Goal: Entertainment & Leisure: Consume media (video, audio)

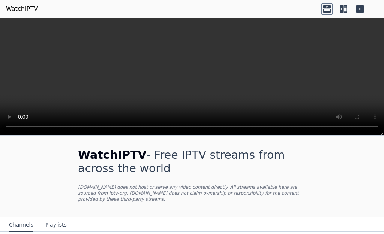
click at [238, 94] on video at bounding box center [192, 76] width 384 height 117
click at [343, 8] on icon at bounding box center [341, 8] width 3 height 7
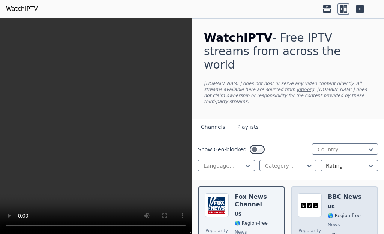
click at [313, 193] on img at bounding box center [310, 205] width 24 height 24
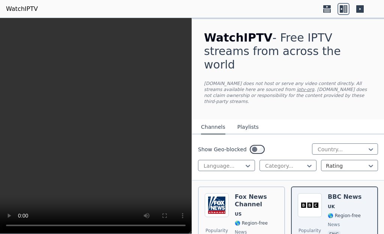
click at [244, 120] on button "Playlists" at bounding box center [247, 127] width 21 height 14
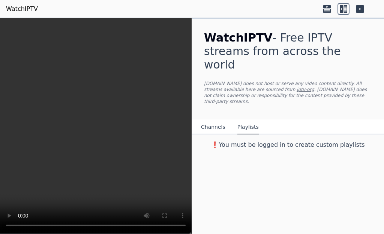
click at [290, 143] on div "WatchIPTV - Free IPTV streams from across the world [DOMAIN_NAME] does not host…" at bounding box center [288, 126] width 192 height 216
click at [272, 120] on nav "Channels Playlists" at bounding box center [288, 127] width 192 height 15
click at [326, 7] on icon at bounding box center [326, 6] width 7 height 3
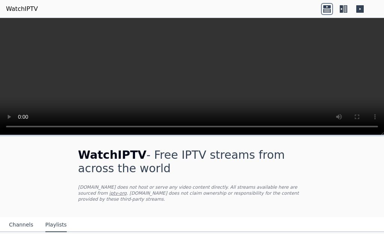
click at [362, 7] on icon at bounding box center [359, 8] width 7 height 7
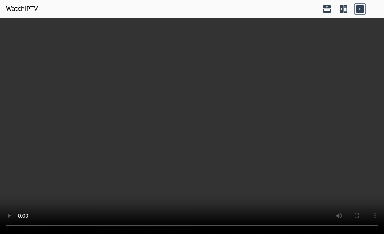
click at [327, 9] on icon at bounding box center [326, 11] width 7 height 4
click at [343, 10] on icon at bounding box center [343, 9] width 12 height 12
click at [19, 10] on link "WatchIPTV" at bounding box center [22, 8] width 32 height 9
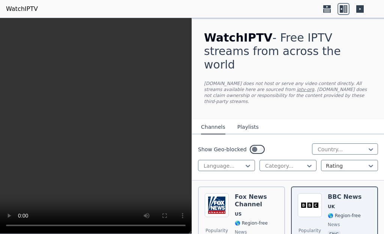
click at [114, 112] on video at bounding box center [96, 126] width 192 height 216
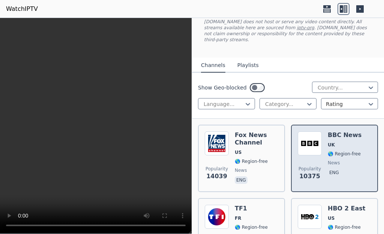
scroll to position [75, 0]
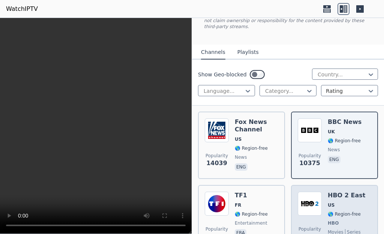
click at [339, 192] on h6 "HBO 2 East" at bounding box center [346, 195] width 37 height 7
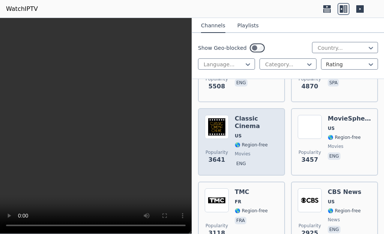
scroll to position [337, 0]
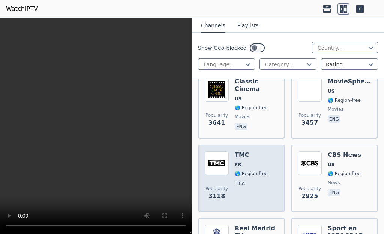
click at [234, 151] on div "Popularity 3118 TMC FR 🌎 Region-free fra" at bounding box center [241, 178] width 73 height 54
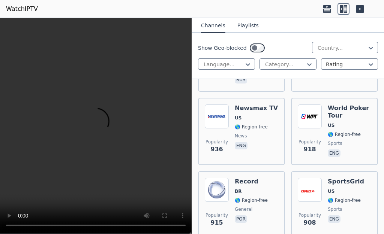
scroll to position [2400, 0]
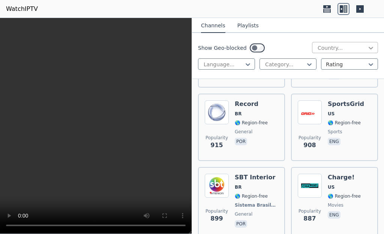
click at [369, 49] on icon at bounding box center [371, 48] width 4 height 3
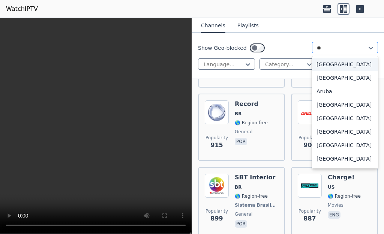
type input "***"
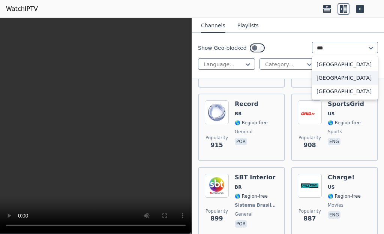
click at [338, 84] on div "[GEOGRAPHIC_DATA]" at bounding box center [345, 77] width 66 height 13
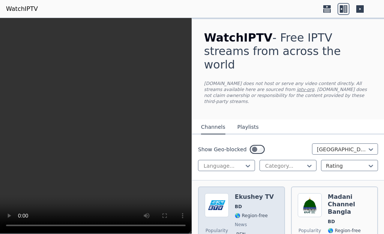
click at [245, 193] on h6 "Ekushey TV" at bounding box center [254, 196] width 39 height 7
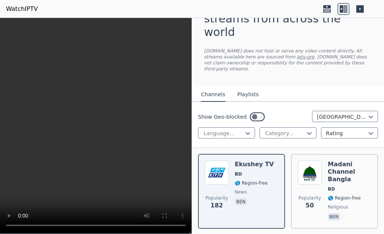
scroll to position [47, 0]
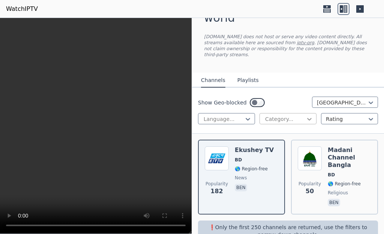
click at [307, 118] on icon at bounding box center [309, 119] width 4 height 3
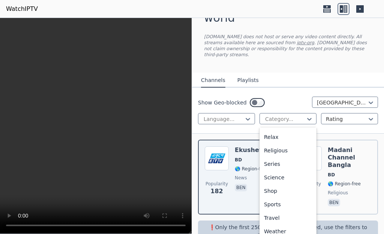
scroll to position [0, 0]
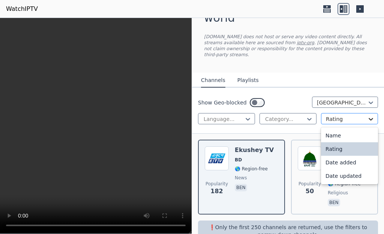
click at [367, 115] on icon at bounding box center [370, 118] width 7 height 7
click at [336, 129] on div "Name" at bounding box center [349, 135] width 57 height 13
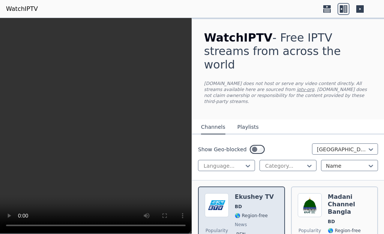
click at [245, 204] on span "BD" at bounding box center [254, 207] width 39 height 6
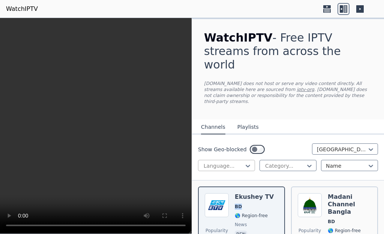
click at [226, 162] on div at bounding box center [223, 165] width 41 height 7
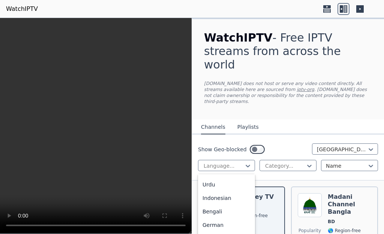
scroll to position [120, 0]
click at [222, 210] on div "Bengali" at bounding box center [226, 211] width 57 height 13
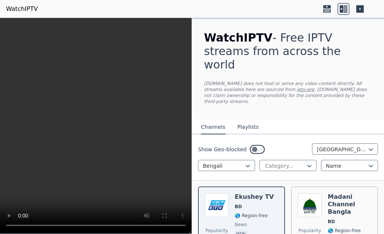
scroll to position [47, 0]
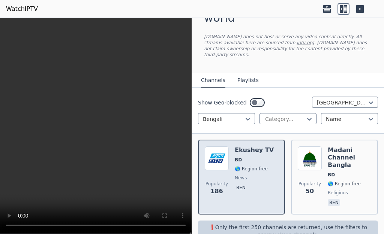
click at [216, 147] on img at bounding box center [217, 159] width 24 height 24
drag, startPoint x: 230, startPoint y: 160, endPoint x: 234, endPoint y: 157, distance: 4.7
click at [232, 159] on div "Popularity 186 Ekushey TV BD 🌎 Region-free news ben" at bounding box center [241, 177] width 73 height 61
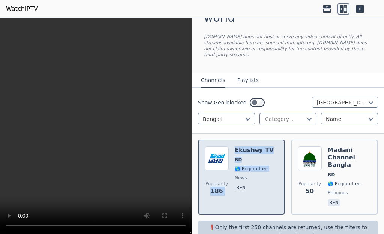
scroll to position [0, 0]
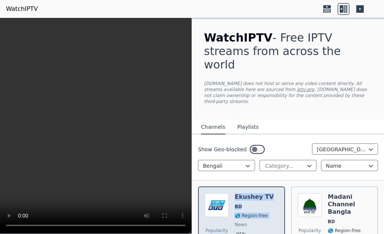
click at [274, 193] on div "Popularity 186 Ekushey TV BD 🌎 Region-free news ben" at bounding box center [241, 223] width 73 height 61
click at [273, 193] on div "Popularity 186 Ekushey TV BD 🌎 Region-free news ben" at bounding box center [241, 223] width 73 height 61
click at [252, 193] on div "Ekushey TV BD 🌎 Region-free news ben" at bounding box center [254, 223] width 39 height 61
click at [241, 231] on p "ben" at bounding box center [241, 234] width 12 height 7
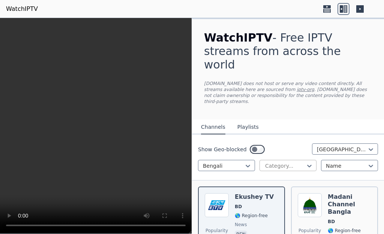
click at [284, 162] on div at bounding box center [284, 165] width 41 height 7
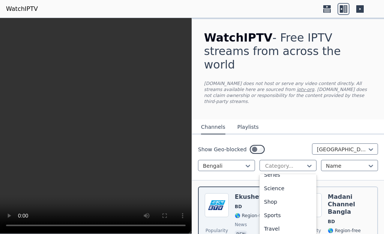
scroll to position [331, 0]
click at [270, 222] on div "Travel" at bounding box center [287, 228] width 57 height 13
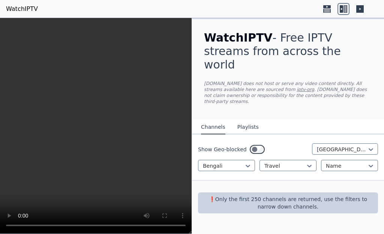
click at [264, 45] on h1 "WatchIPTV - Free IPTV streams from across the world" at bounding box center [288, 51] width 168 height 40
click at [222, 162] on div at bounding box center [223, 165] width 41 height 7
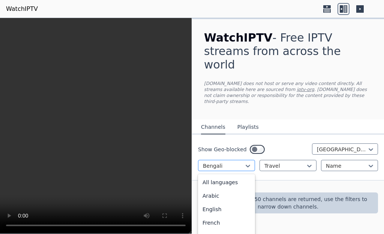
scroll to position [74, 0]
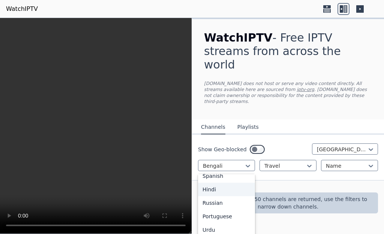
click at [216, 183] on div "Hindi" at bounding box center [226, 189] width 57 height 13
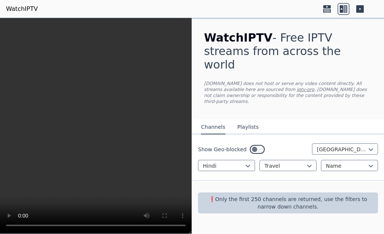
click at [66, 125] on video at bounding box center [96, 126] width 192 height 216
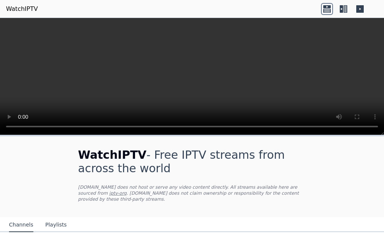
click at [327, 9] on icon at bounding box center [326, 11] width 7 height 4
click at [341, 10] on icon at bounding box center [341, 8] width 3 height 7
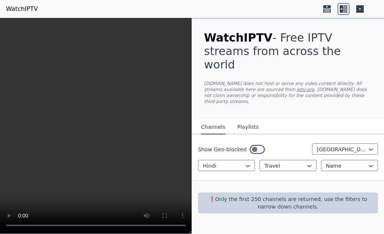
click at [92, 167] on video at bounding box center [96, 126] width 192 height 216
click at [295, 162] on div at bounding box center [284, 165] width 41 height 7
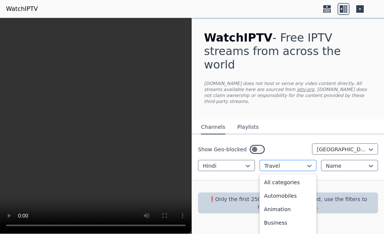
scroll to position [284, 0]
click at [213, 162] on div at bounding box center [223, 165] width 41 height 7
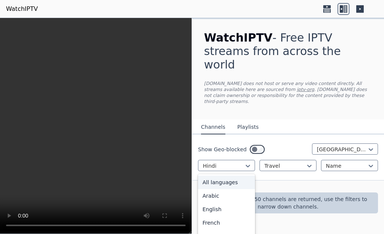
click at [222, 176] on div "All languages" at bounding box center [226, 182] width 57 height 13
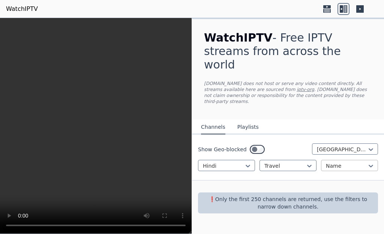
click at [336, 162] on div at bounding box center [346, 165] width 41 height 7
click at [36, 127] on video at bounding box center [96, 126] width 192 height 216
click at [224, 162] on div at bounding box center [223, 165] width 41 height 7
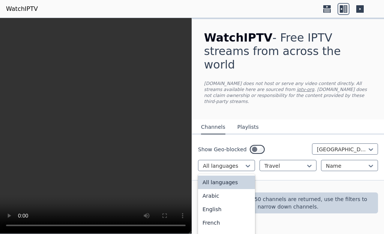
drag, startPoint x: 247, startPoint y: 175, endPoint x: 249, endPoint y: 169, distance: 6.4
click at [249, 174] on div "All languages Arabic English French Mandarin Spanish Hindi Russian Portuguese U…" at bounding box center [226, 212] width 57 height 76
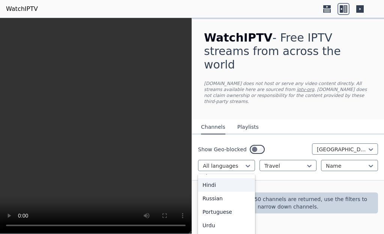
click at [222, 178] on div "Hindi" at bounding box center [226, 184] width 57 height 13
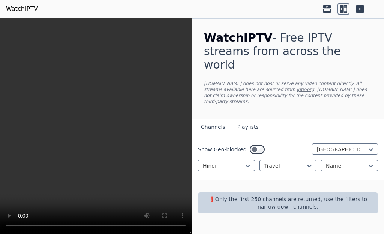
click at [100, 148] on video at bounding box center [96, 126] width 192 height 216
click at [101, 148] on video at bounding box center [96, 126] width 192 height 216
